Goal: Communication & Community: Answer question/provide support

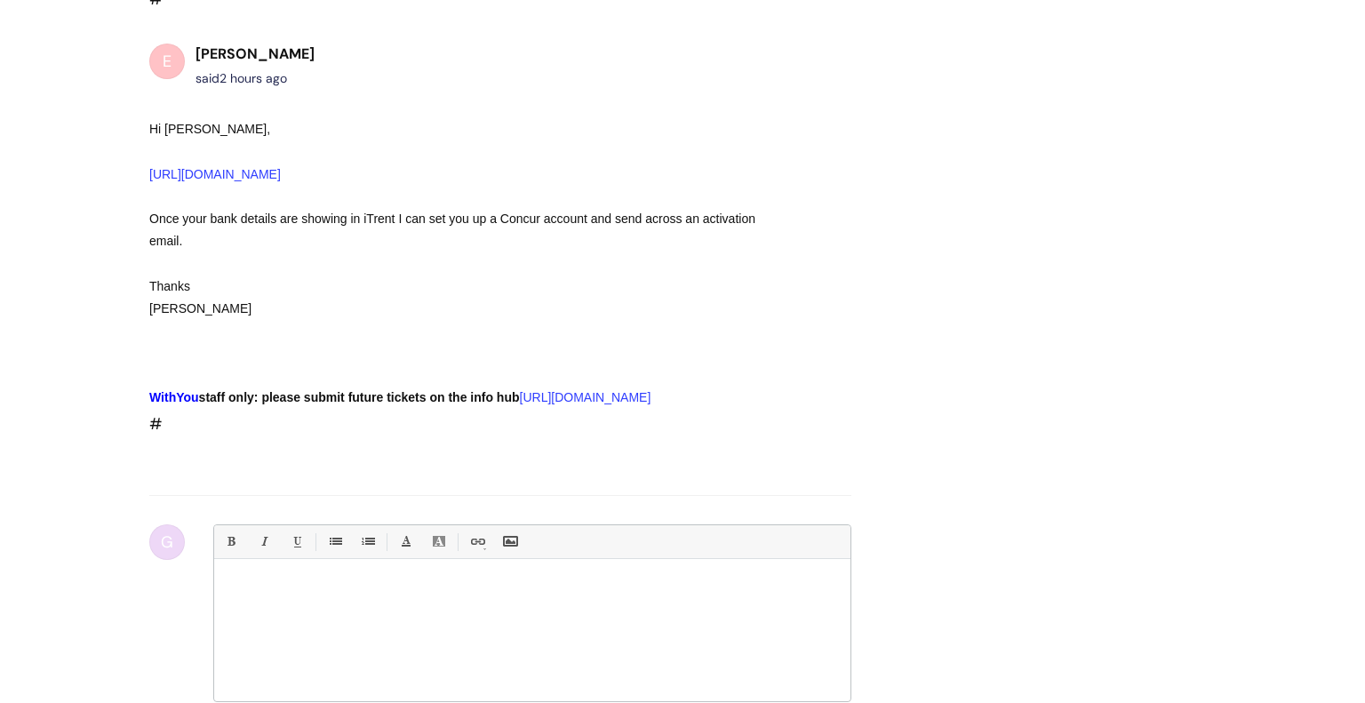
scroll to position [1336, 0]
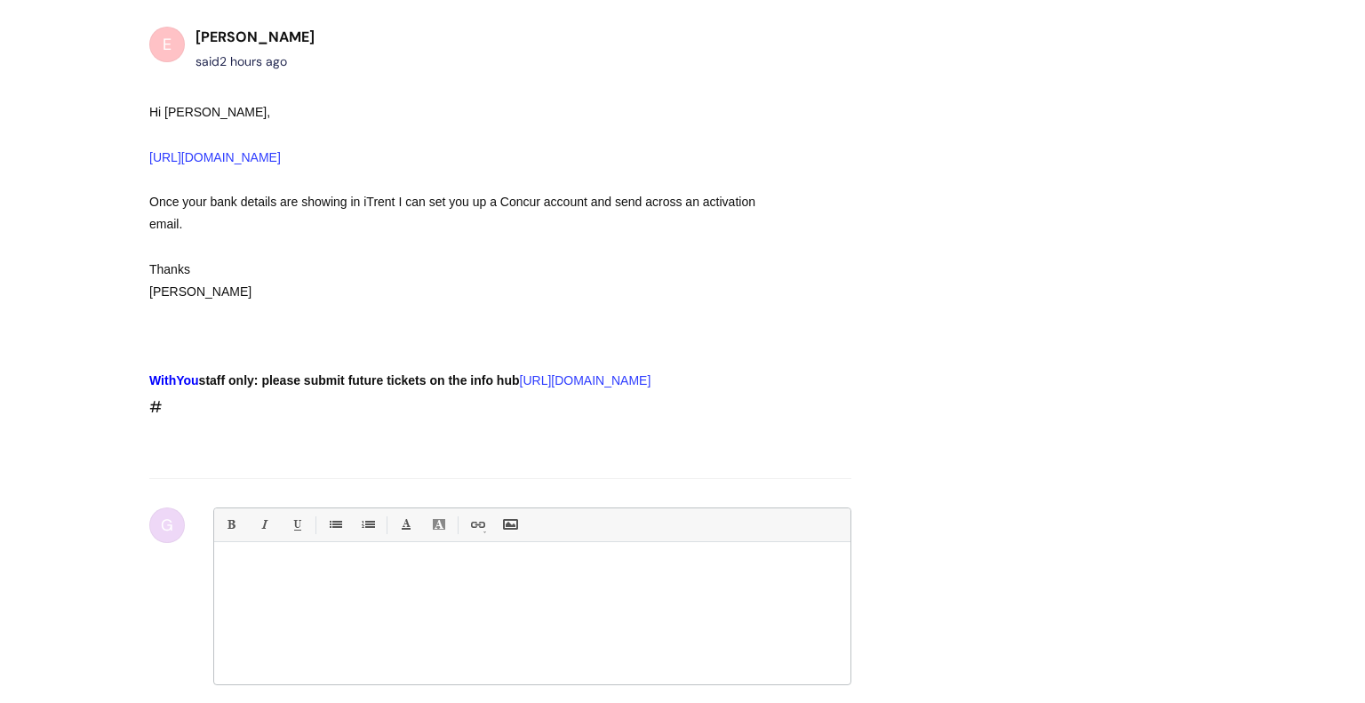
click at [247, 557] on div at bounding box center [532, 617] width 636 height 133
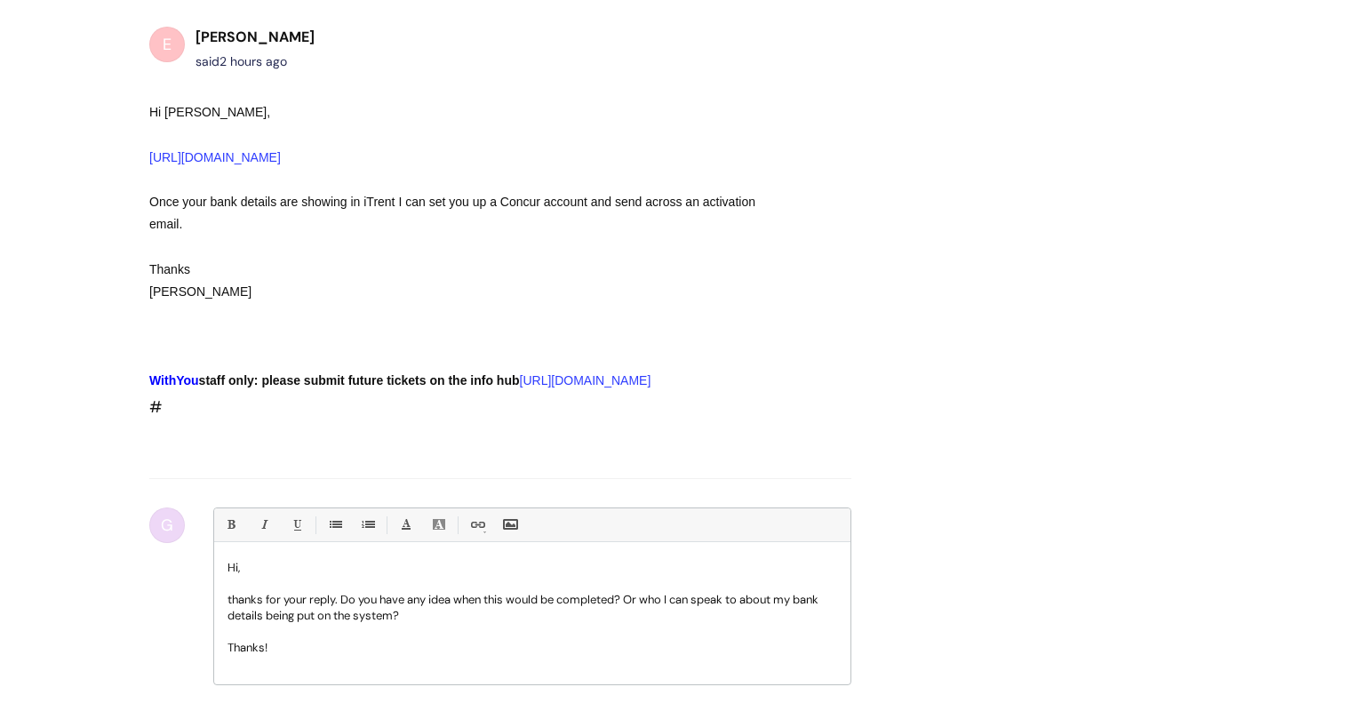
scroll to position [1741, 0]
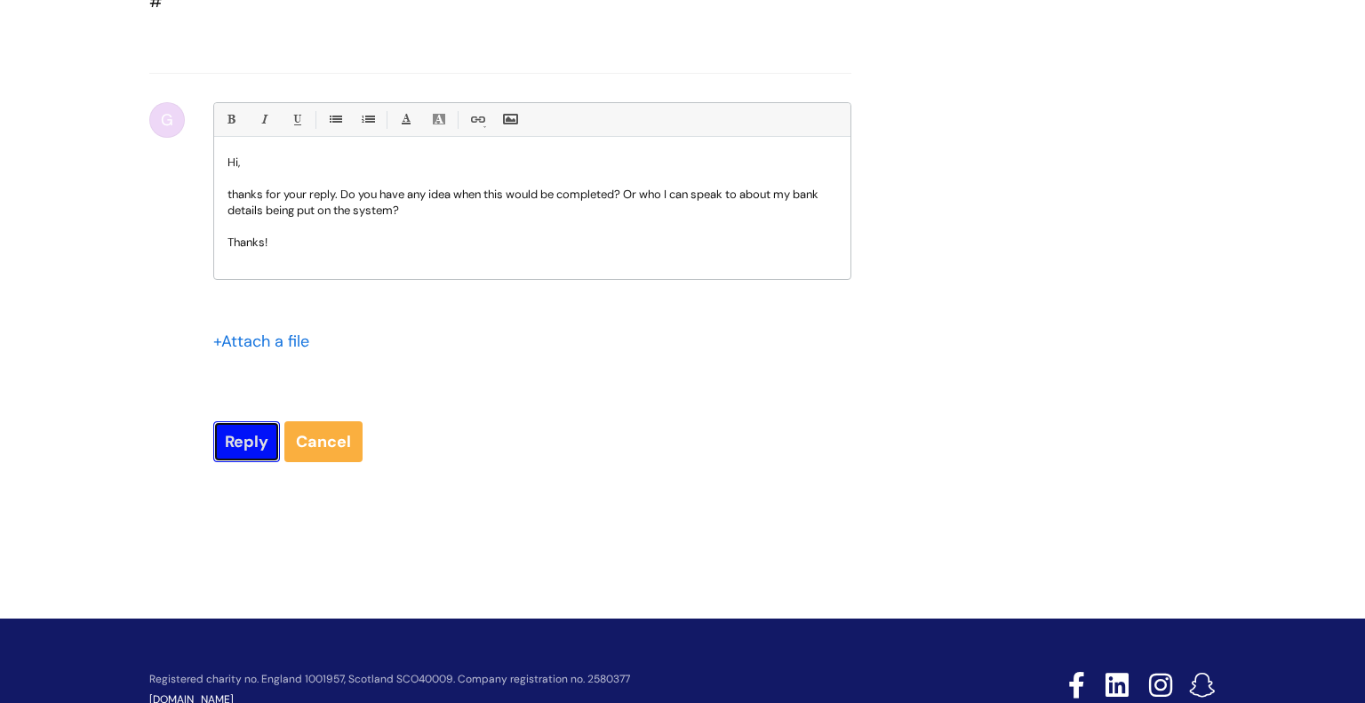
click at [234, 421] on input "Reply" at bounding box center [246, 441] width 67 height 41
type input "Please Wait..."
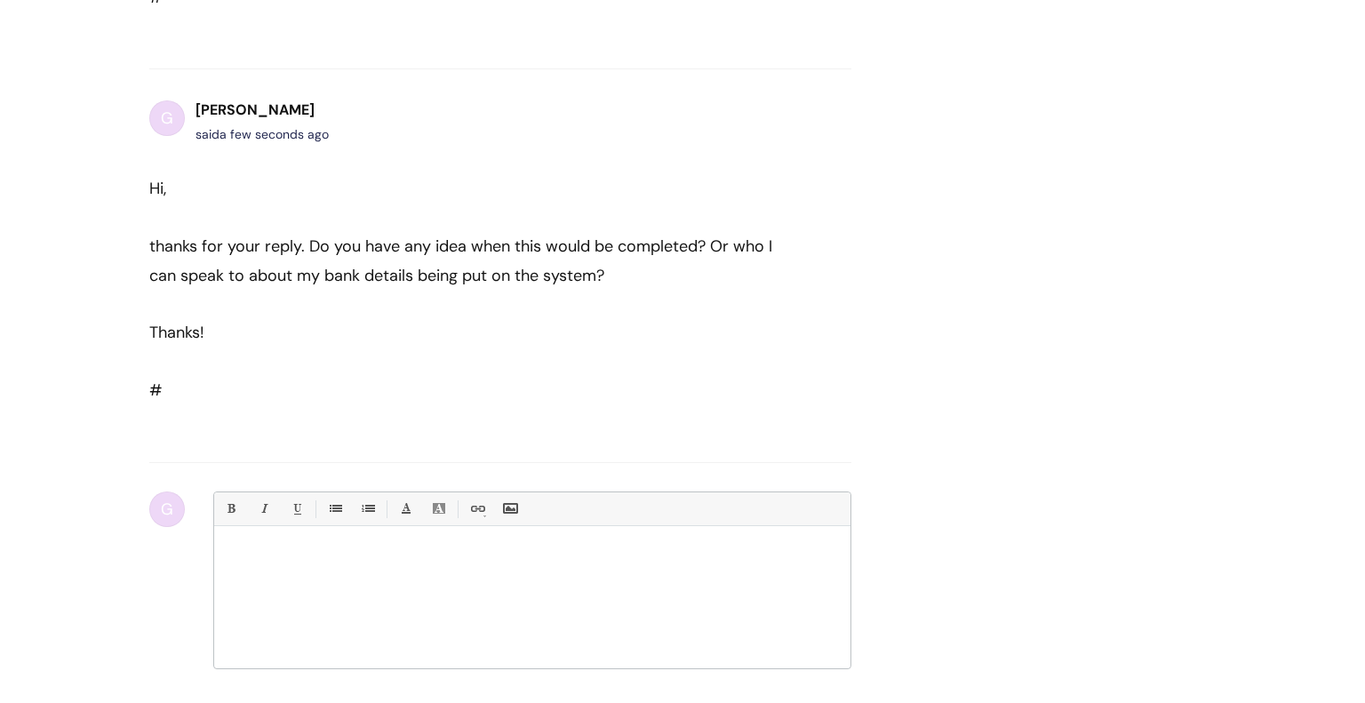
scroll to position [1788, 0]
